Goal: Task Accomplishment & Management: Use online tool/utility

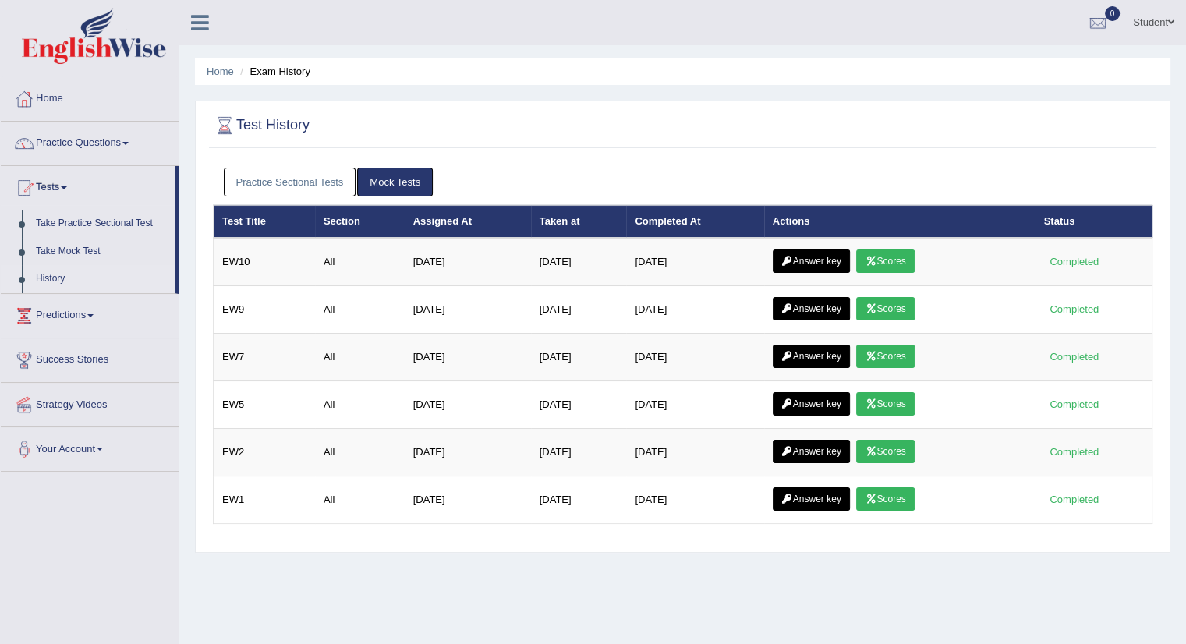
click at [273, 172] on link "Practice Sectional Tests" at bounding box center [290, 182] width 133 height 29
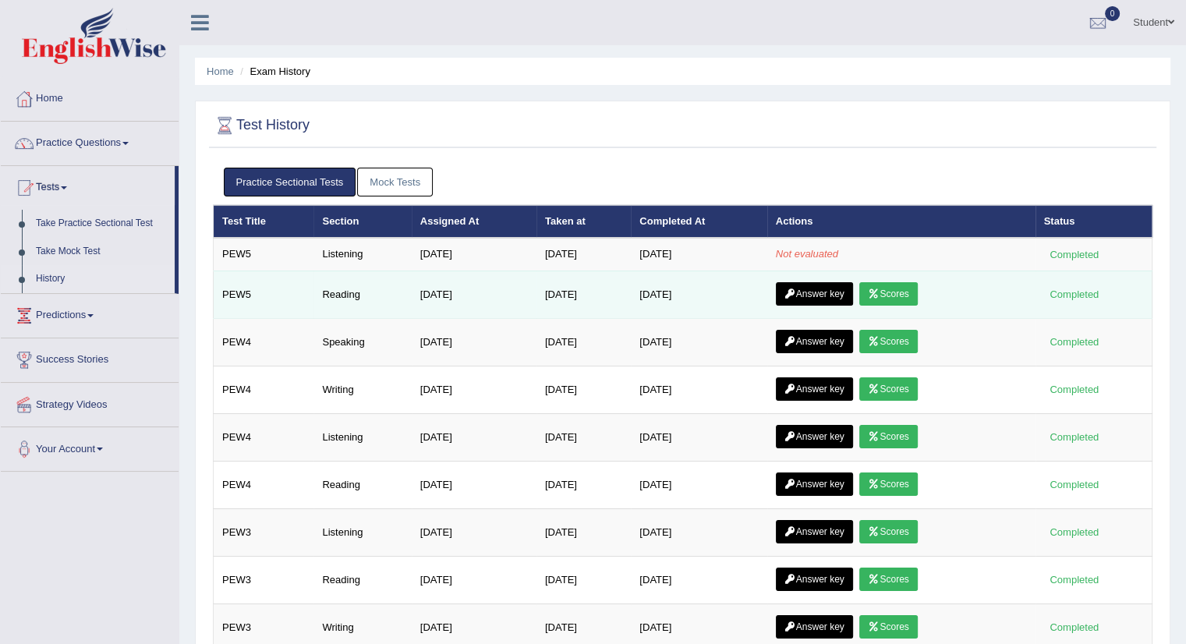
click at [821, 286] on link "Answer key" at bounding box center [814, 293] width 77 height 23
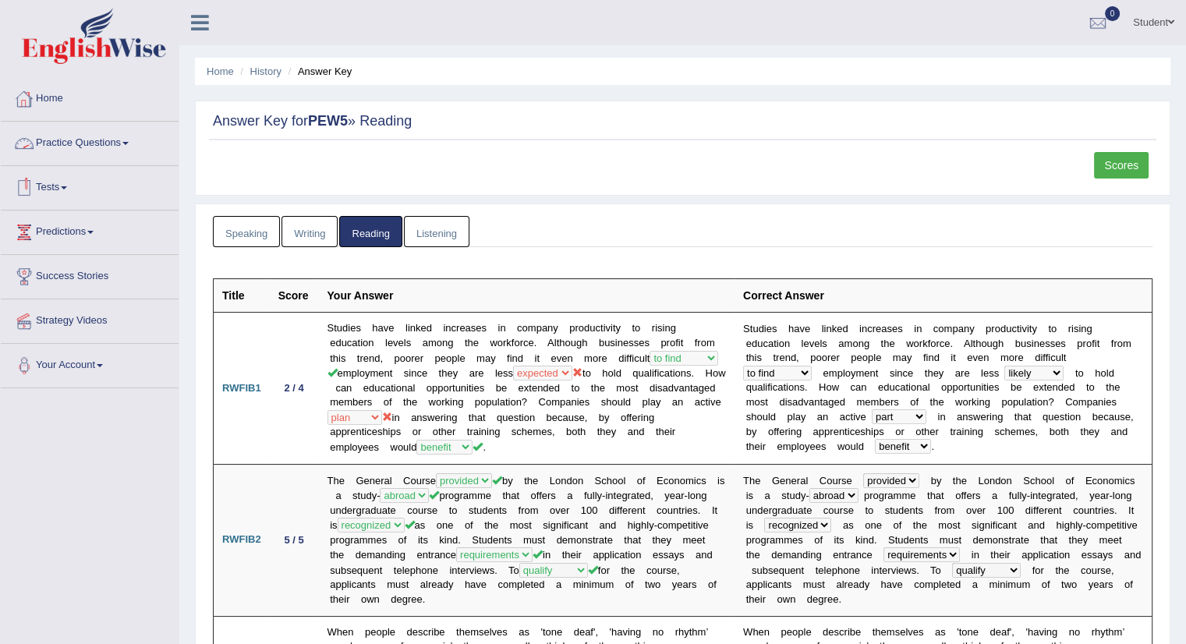
click at [62, 186] on link "Tests" at bounding box center [90, 185] width 178 height 39
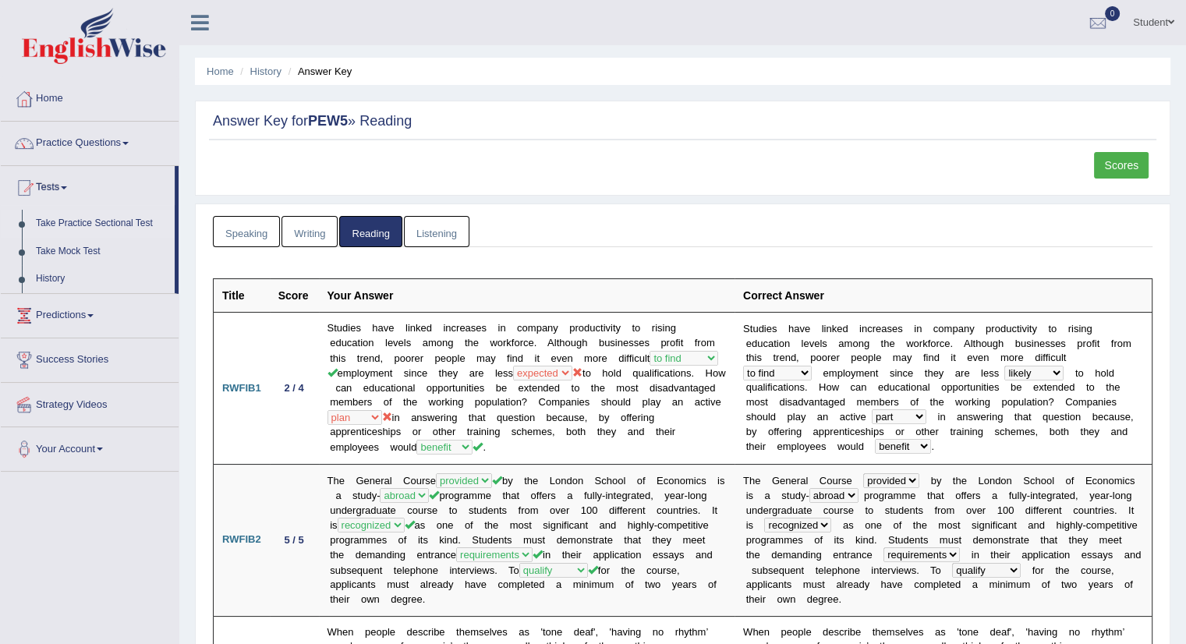
click at [75, 216] on link "Take Practice Sectional Test" at bounding box center [102, 224] width 146 height 28
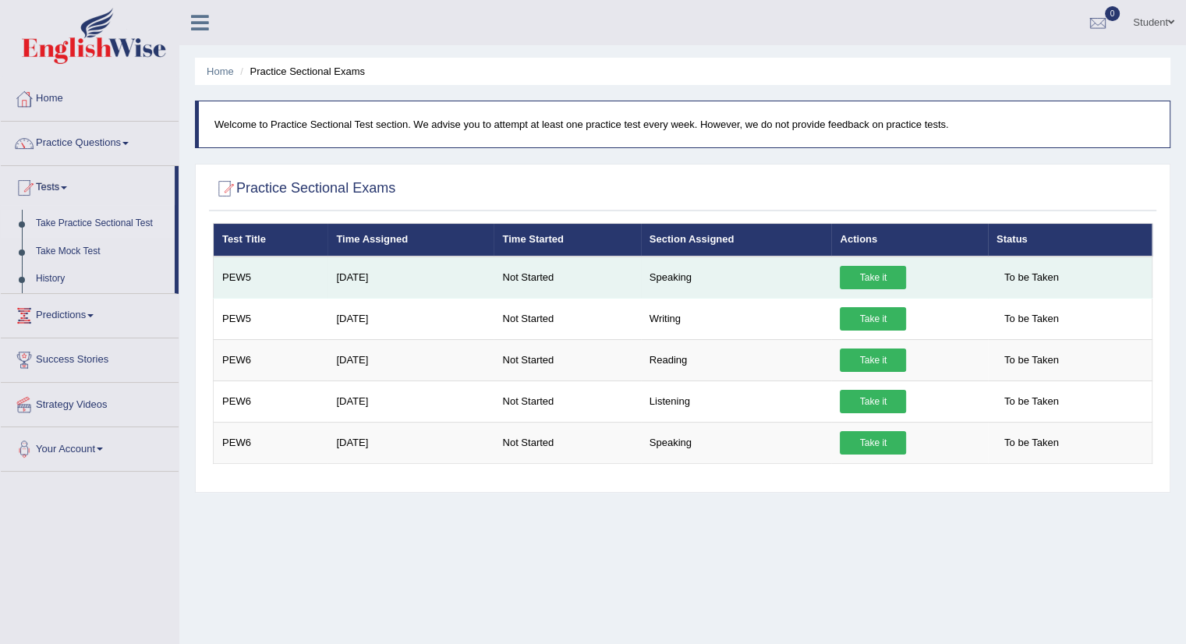
click at [859, 269] on link "Take it" at bounding box center [873, 277] width 66 height 23
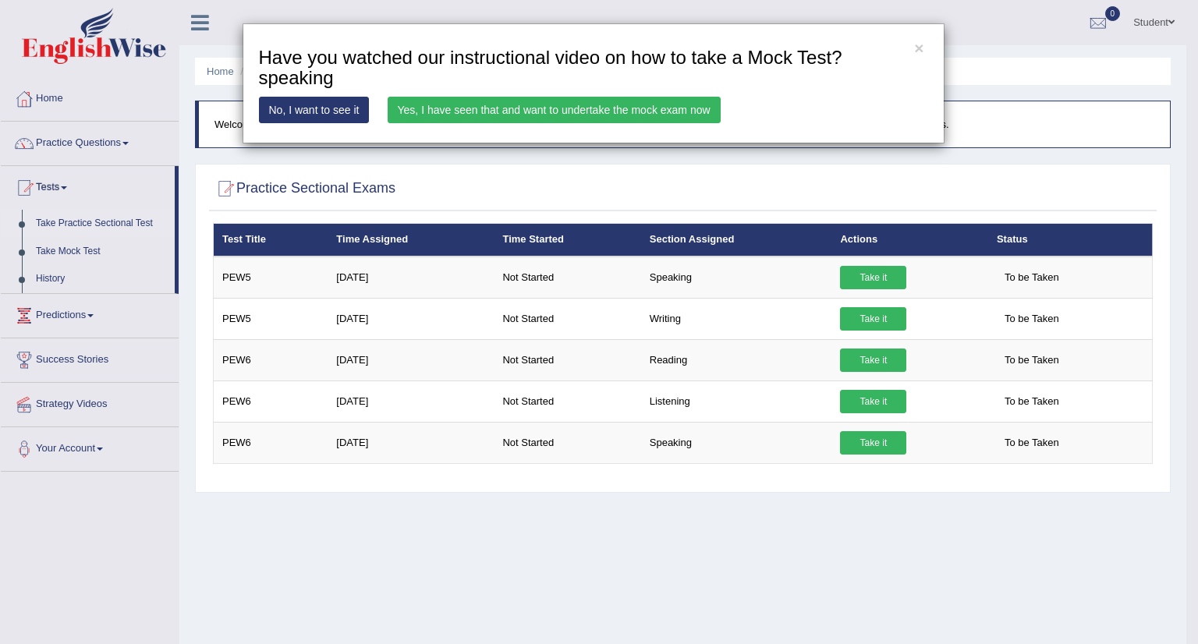
click at [594, 106] on link "Yes, I have seen that and want to undertake the mock exam now" at bounding box center [554, 110] width 333 height 27
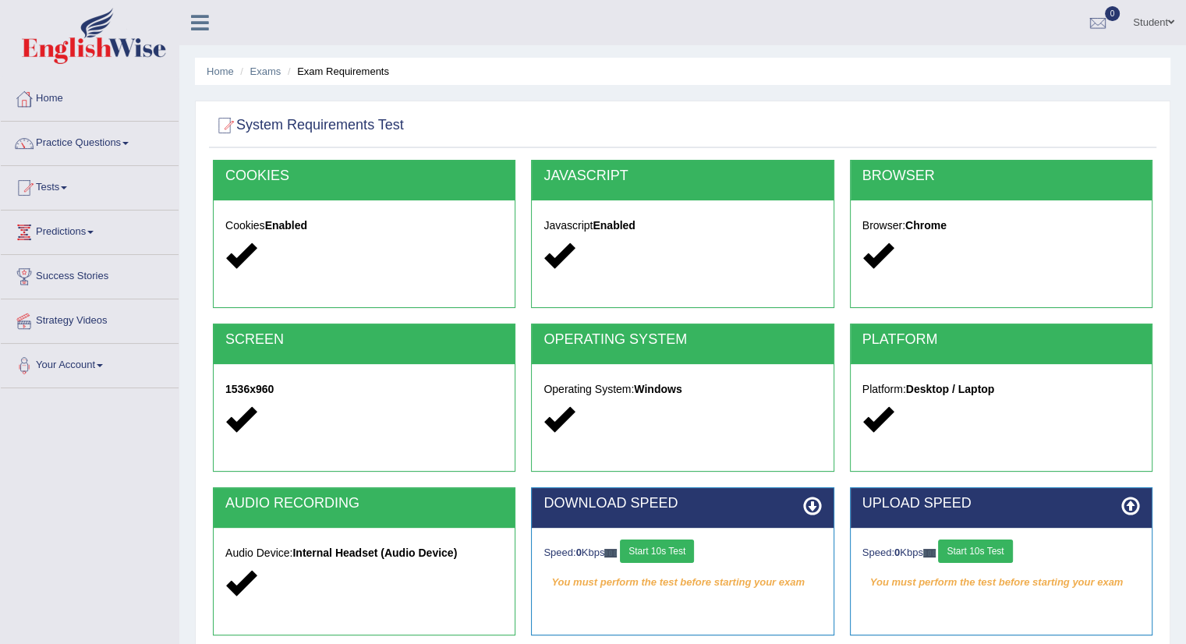
click at [673, 549] on button "Start 10s Test" at bounding box center [657, 551] width 74 height 23
click at [980, 542] on button "Start 10s Test" at bounding box center [975, 551] width 74 height 23
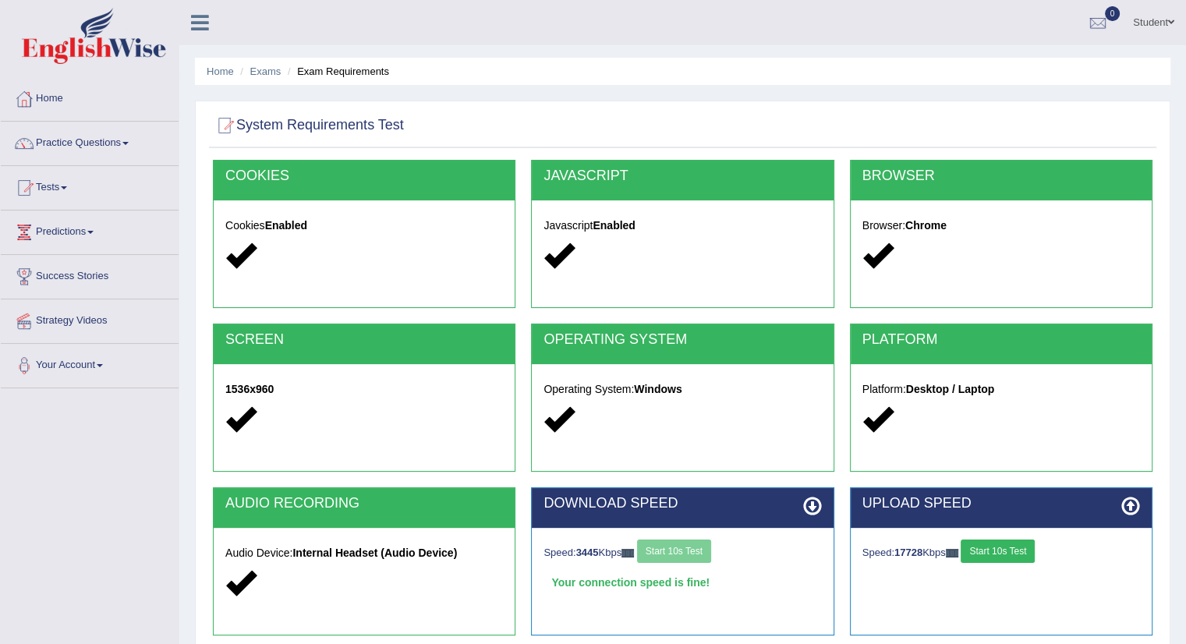
scroll to position [175, 0]
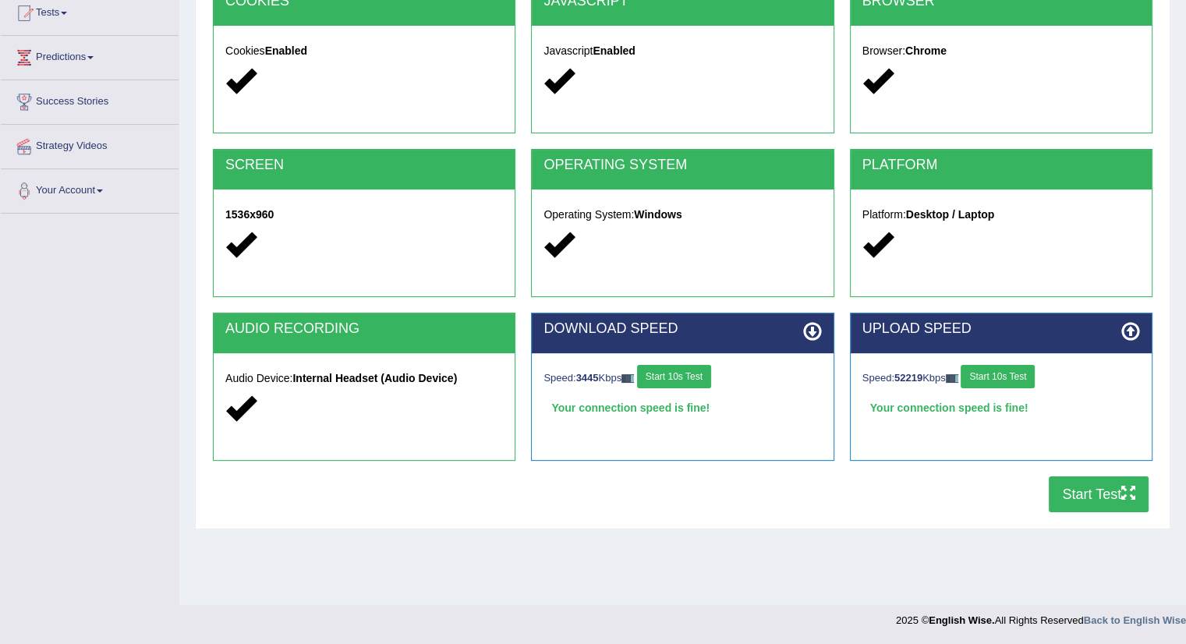
click at [1091, 482] on button "Start Test" at bounding box center [1099, 495] width 100 height 36
